Goal: Task Accomplishment & Management: Use online tool/utility

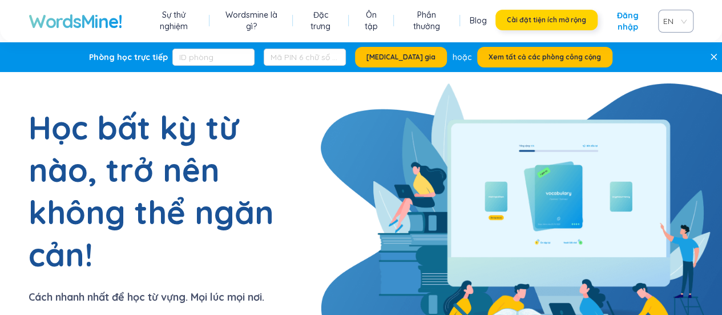
click at [559, 22] on font "Cài đặt tiện ích mở rộng" at bounding box center [546, 19] width 79 height 9
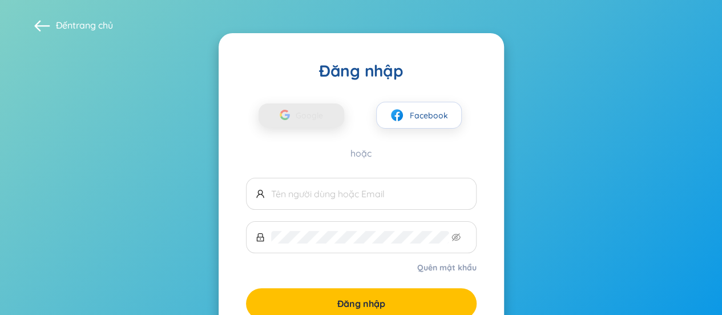
click at [312, 114] on font "Google" at bounding box center [309, 115] width 27 height 10
click at [325, 115] on span "Google" at bounding box center [312, 115] width 33 height 24
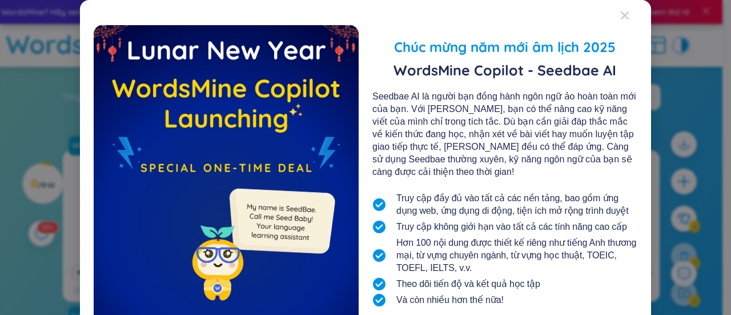
click at [620, 14] on icon "Đóng" at bounding box center [624, 15] width 8 height 8
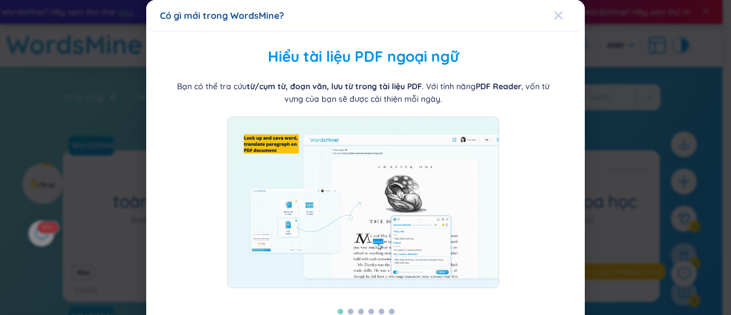
click at [559, 21] on span "Đóng" at bounding box center [569, 15] width 31 height 31
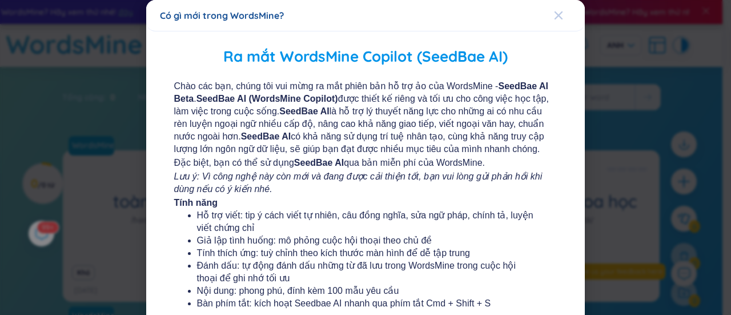
click at [556, 19] on span "Đóng" at bounding box center [569, 15] width 31 height 31
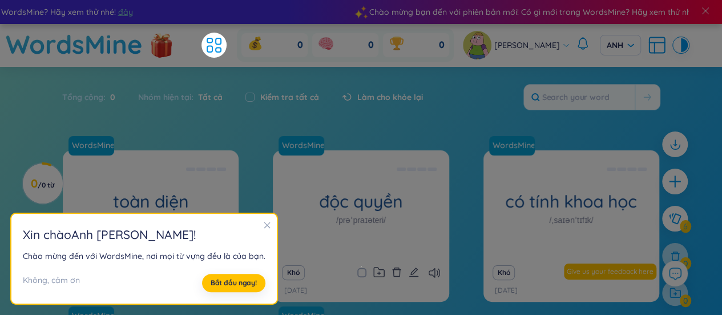
click at [264, 227] on icon "đóng" at bounding box center [267, 225] width 8 height 8
